Goal: Complete application form: Complete application form

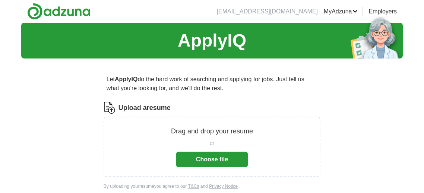
click at [209, 160] on button "Choose file" at bounding box center [212, 160] width 72 height 16
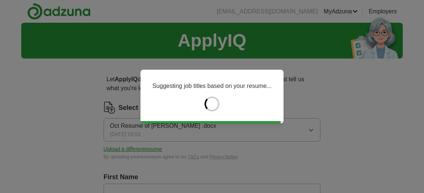
type input "****"
type input "*****"
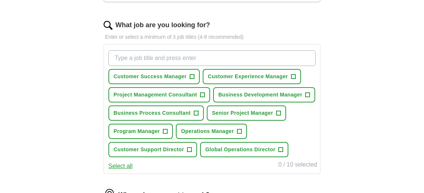
scroll to position [231, 0]
click at [124, 59] on input "What job are you looking for?" at bounding box center [211, 58] width 207 height 16
type input "training"
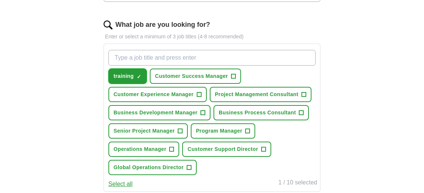
click at [0, 0] on span "×" at bounding box center [0, 0] width 0 height 0
click at [116, 56] on input "What job are you looking for?" at bounding box center [211, 58] width 207 height 16
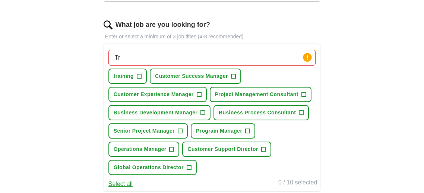
type input "T"
type input "Education Management"
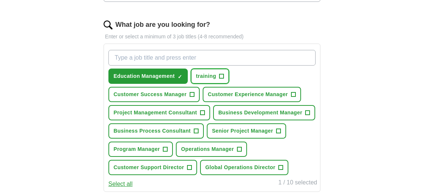
click at [208, 76] on span "training" at bounding box center [206, 76] width 20 height 8
click at [117, 60] on input "What job are you looking for?" at bounding box center [211, 58] width 207 height 16
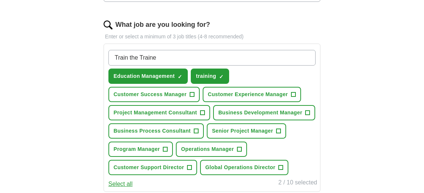
type input "Train the Trainer"
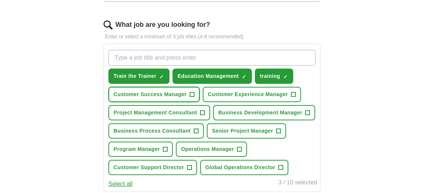
click at [192, 92] on span "+" at bounding box center [192, 95] width 4 height 6
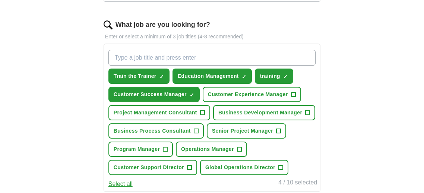
click at [280, 92] on span "Customer Experience Manager" at bounding box center [248, 95] width 80 height 8
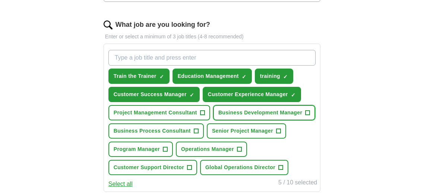
click at [290, 116] on button "Business Development Manager +" at bounding box center [264, 112] width 102 height 15
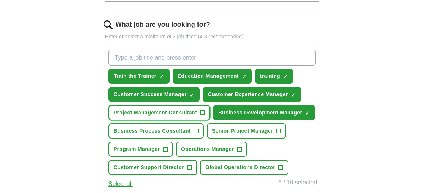
click at [122, 110] on span "Project Management Consultant" at bounding box center [155, 113] width 83 height 8
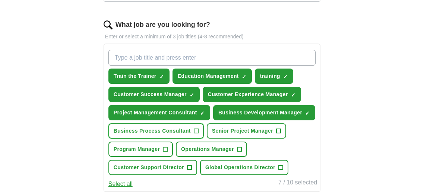
click at [121, 130] on span "Business Process Consultant" at bounding box center [152, 131] width 77 height 8
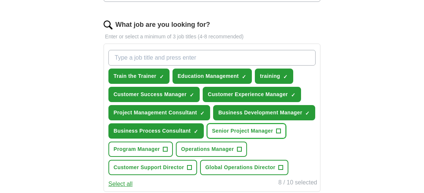
click at [266, 128] on span "Senior Project Manager" at bounding box center [242, 131] width 61 height 8
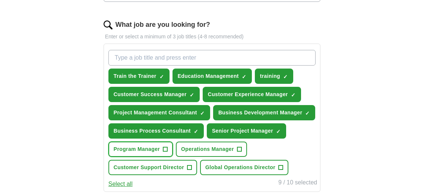
click at [122, 151] on button "Program Manager +" at bounding box center [140, 149] width 64 height 15
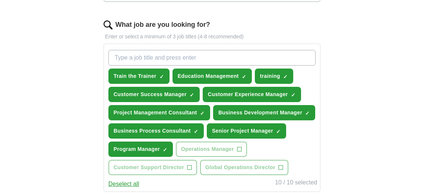
click at [0, 0] on span "×" at bounding box center [0, 0] width 0 height 0
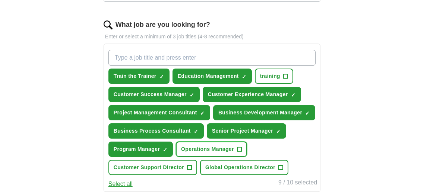
click at [241, 147] on span "+" at bounding box center [239, 149] width 4 height 6
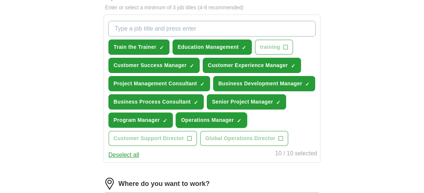
scroll to position [260, 0]
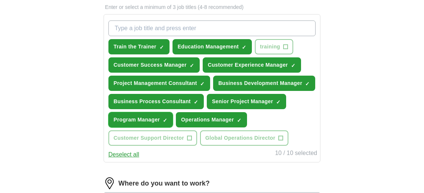
click at [162, 119] on button "Program Manager ✓ ×" at bounding box center [140, 119] width 64 height 15
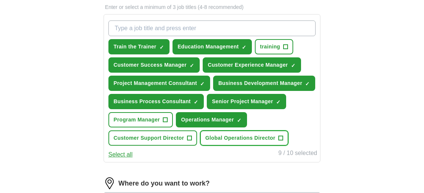
click at [281, 135] on span "+" at bounding box center [281, 138] width 4 height 6
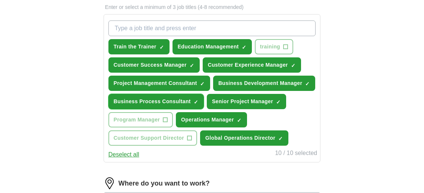
click at [0, 0] on span "×" at bounding box center [0, 0] width 0 height 0
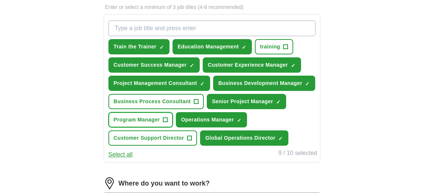
click at [160, 118] on button "Program Manager +" at bounding box center [140, 119] width 64 height 15
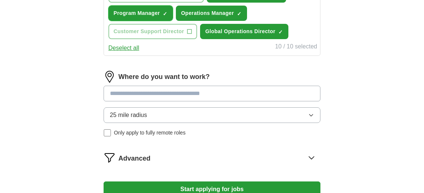
scroll to position [367, 0]
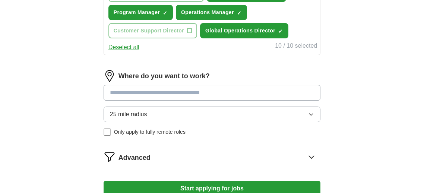
click at [121, 92] on input at bounding box center [212, 93] width 217 height 16
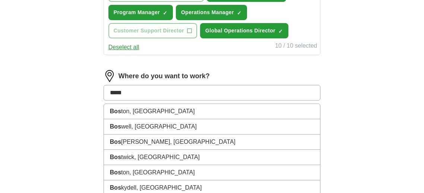
type input "******"
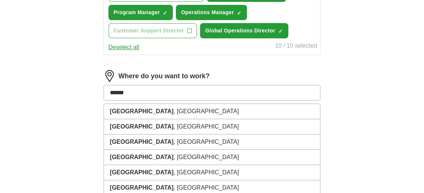
click at [114, 110] on strong "[GEOGRAPHIC_DATA]" at bounding box center [142, 111] width 64 height 6
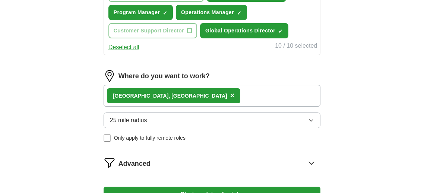
click at [312, 119] on icon "button" at bounding box center [311, 120] width 6 height 6
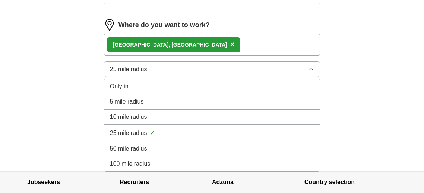
scroll to position [420, 0]
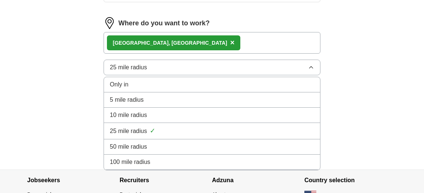
click at [114, 144] on span "50 mile radius" at bounding box center [128, 146] width 37 height 9
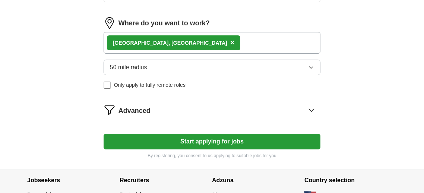
scroll to position [422, 0]
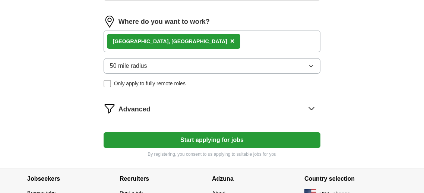
click at [230, 37] on span "×" at bounding box center [232, 41] width 4 height 8
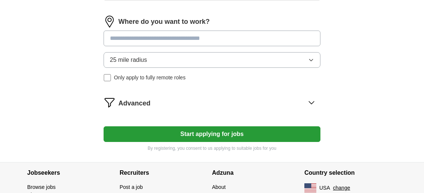
click at [113, 39] on input at bounding box center [212, 39] width 217 height 16
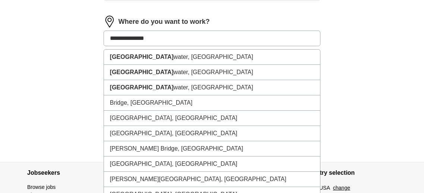
type input "**********"
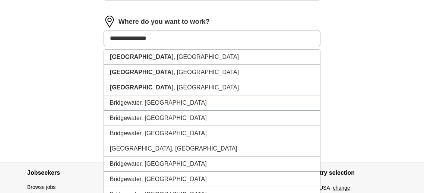
click at [123, 57] on strong "[GEOGRAPHIC_DATA]" at bounding box center [142, 57] width 64 height 6
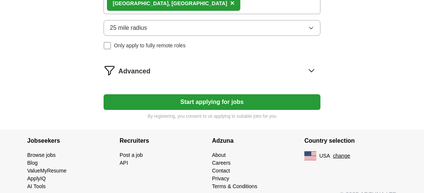
scroll to position [469, 0]
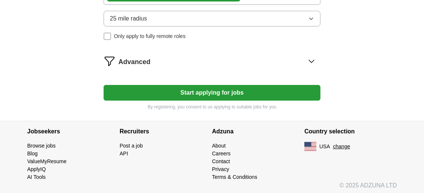
click at [269, 93] on button "Start applying for jobs" at bounding box center [212, 93] width 217 height 16
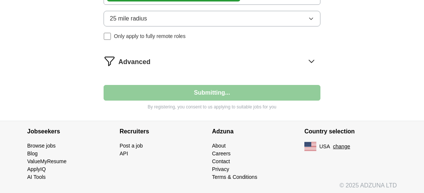
select select "**"
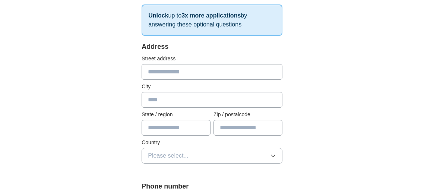
scroll to position [133, 0]
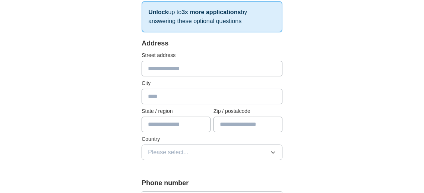
click at [181, 69] on input "text" at bounding box center [212, 69] width 141 height 16
type input "**********"
type input "**"
type input "**********"
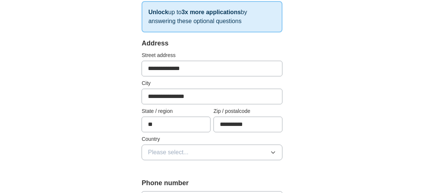
click at [281, 158] on button "Please select..." at bounding box center [212, 153] width 141 height 16
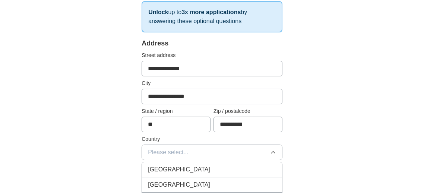
click at [207, 183] on div "[GEOGRAPHIC_DATA]" at bounding box center [212, 184] width 128 height 9
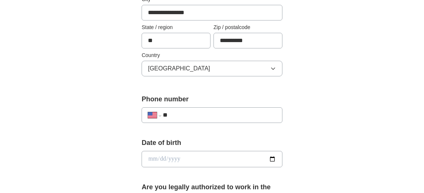
scroll to position [219, 0]
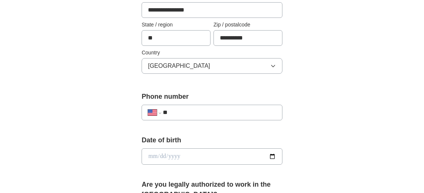
click at [205, 114] on input "**" at bounding box center [219, 112] width 113 height 9
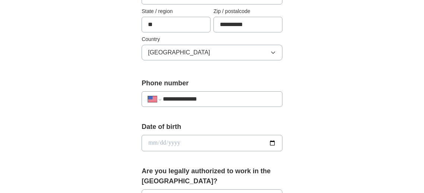
scroll to position [233, 0]
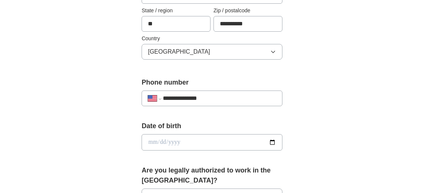
type input "**********"
click at [274, 142] on input "date" at bounding box center [212, 142] width 141 height 16
click at [109, 149] on div "**********" at bounding box center [212, 133] width 382 height 688
click at [164, 143] on input "date" at bounding box center [212, 142] width 141 height 16
type input "**********"
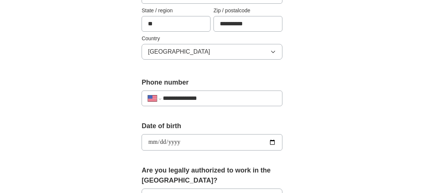
type input "**********"
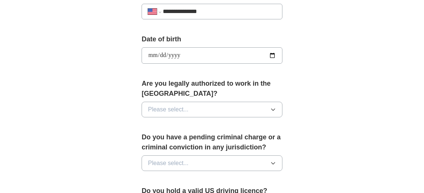
scroll to position [322, 0]
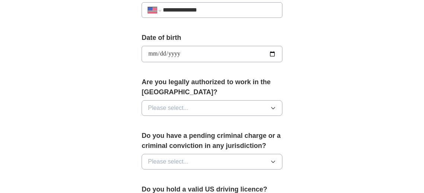
click at [143, 110] on button "Please select..." at bounding box center [212, 108] width 141 height 16
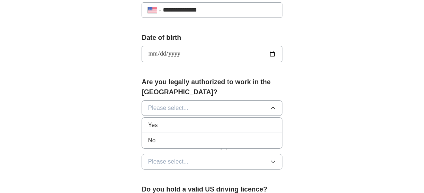
click at [146, 123] on li "Yes" at bounding box center [212, 125] width 140 height 15
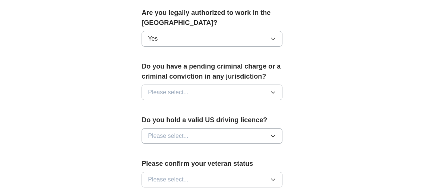
scroll to position [392, 0]
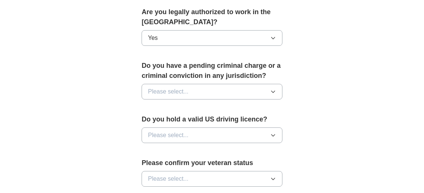
click at [149, 93] on span "Please select..." at bounding box center [168, 91] width 41 height 9
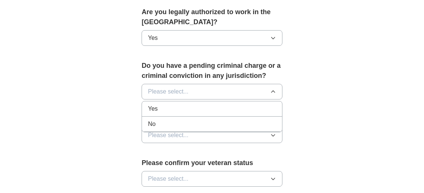
click at [147, 122] on li "No" at bounding box center [212, 124] width 140 height 15
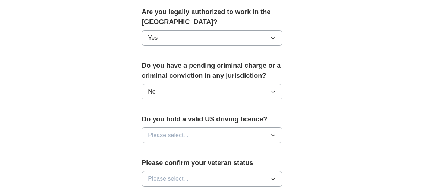
click at [146, 138] on button "Please select..." at bounding box center [212, 135] width 141 height 16
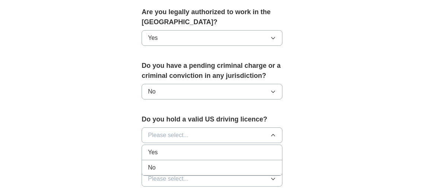
click at [142, 146] on li "Yes" at bounding box center [212, 152] width 140 height 15
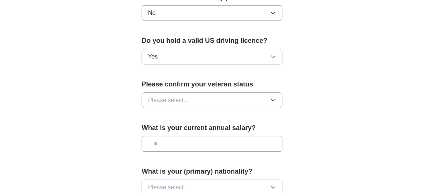
scroll to position [480, 0]
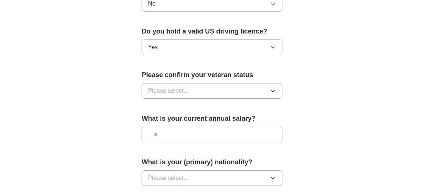
click at [245, 92] on button "Please select..." at bounding box center [212, 91] width 141 height 16
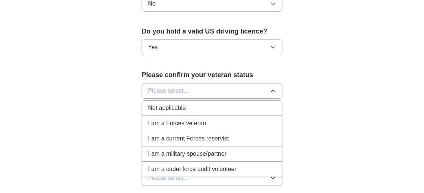
click at [221, 104] on div "Not applicable" at bounding box center [212, 108] width 128 height 9
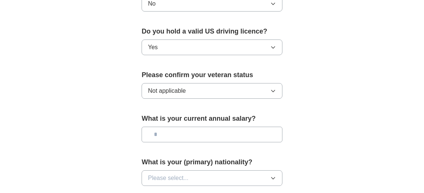
click at [261, 133] on input "text" at bounding box center [212, 135] width 141 height 16
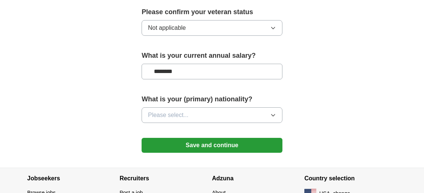
scroll to position [544, 0]
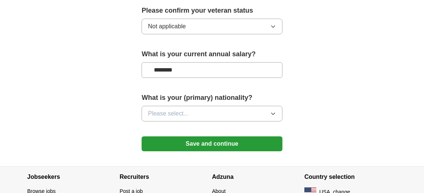
type input "********"
click at [276, 115] on button "Please select..." at bounding box center [212, 114] width 141 height 16
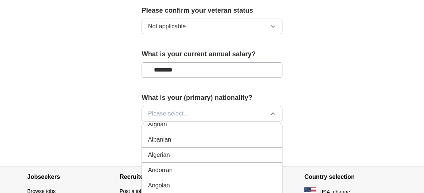
scroll to position [0, 0]
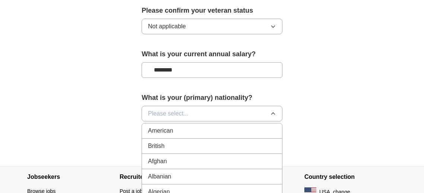
click at [212, 128] on div "American" at bounding box center [212, 130] width 128 height 9
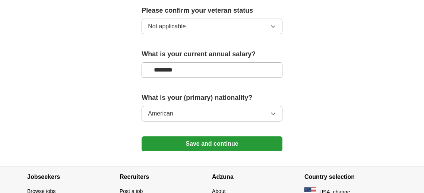
click at [244, 145] on button "Save and continue" at bounding box center [212, 143] width 141 height 15
